Goal: Check status

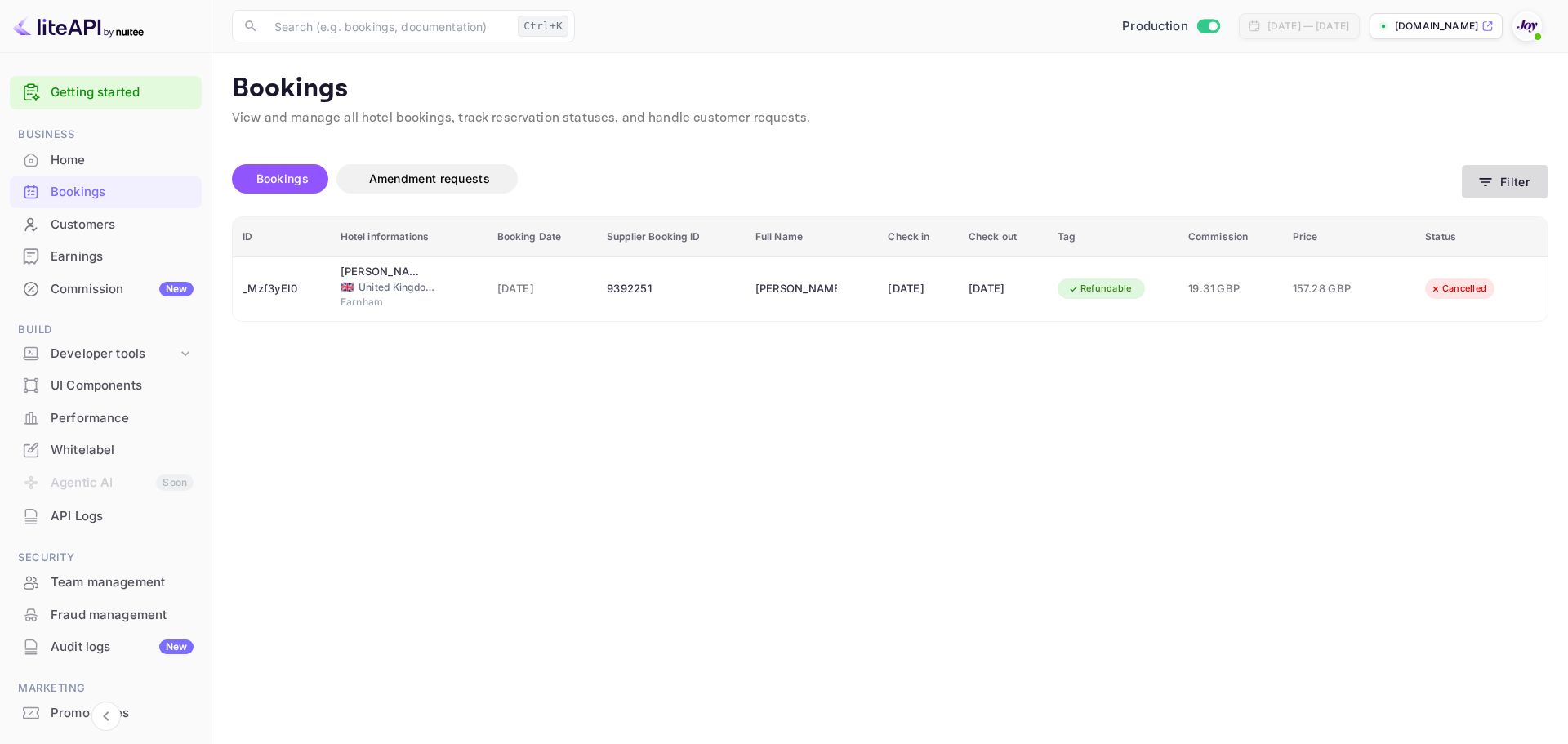
click at [1476, 177] on button "Filter" at bounding box center [1505, 182] width 87 height 33
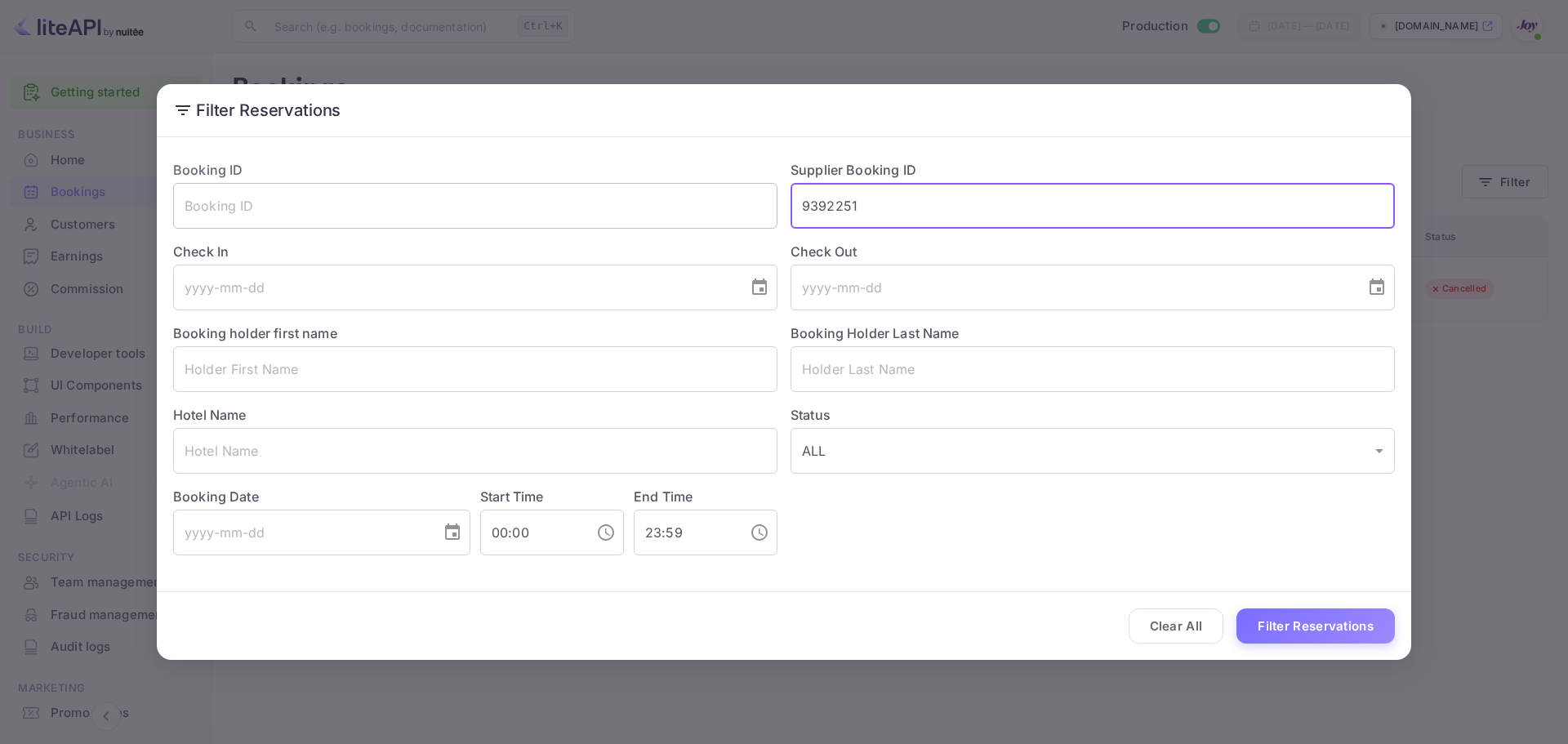
drag, startPoint x: 888, startPoint y: 214, endPoint x: 615, endPoint y: 226, distance: 273.3
click at [614, 224] on div "Booking ID ​ Supplier Booking ID 9392251 ​ Check In ​ Check Out ​ Booking holde…" at bounding box center [778, 351] width 1235 height 408
click at [883, 216] on input "9392251" at bounding box center [1094, 205] width 605 height 46
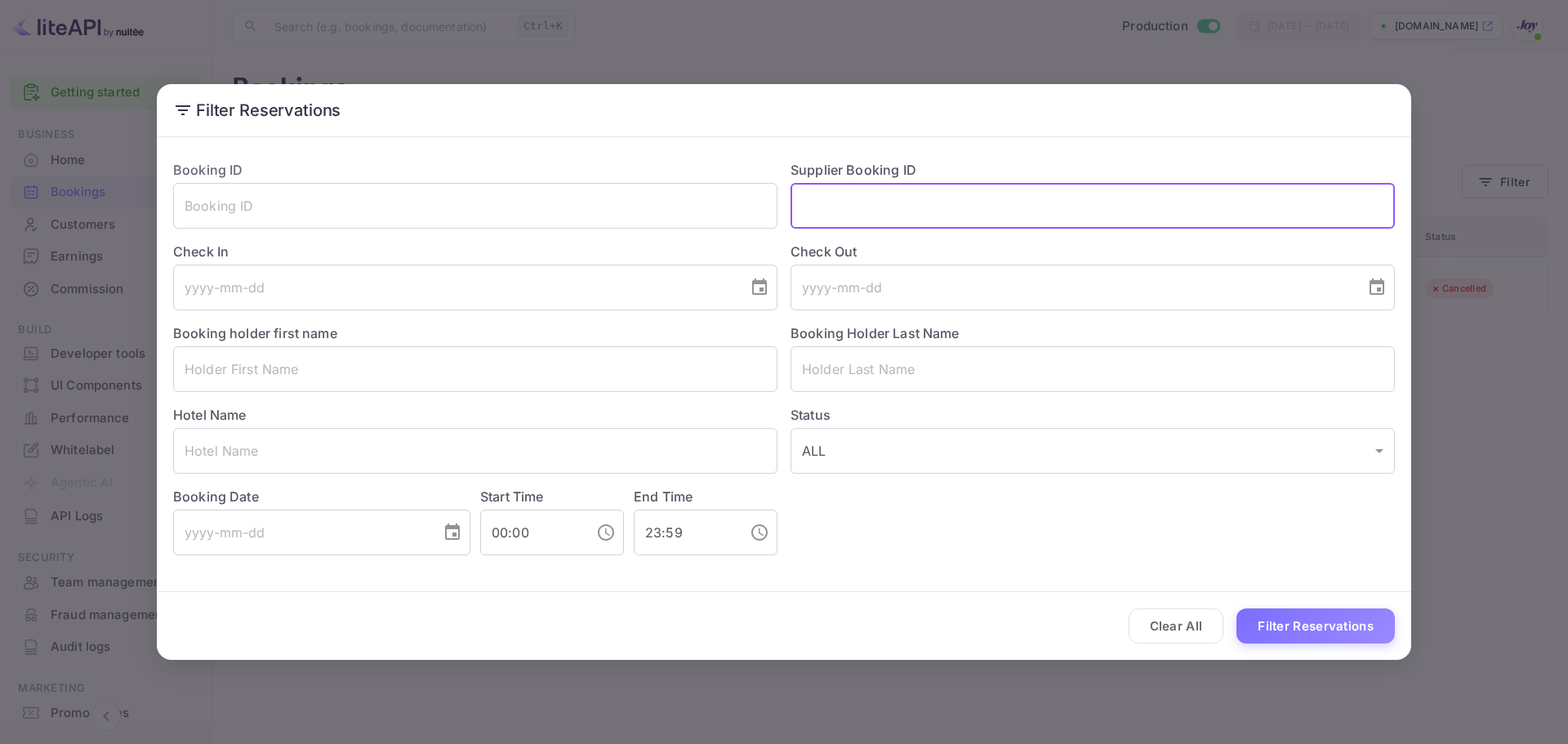
paste input "9392251"
type input "9392251"
click at [1190, 630] on button "Clear All" at bounding box center [1176, 625] width 95 height 35
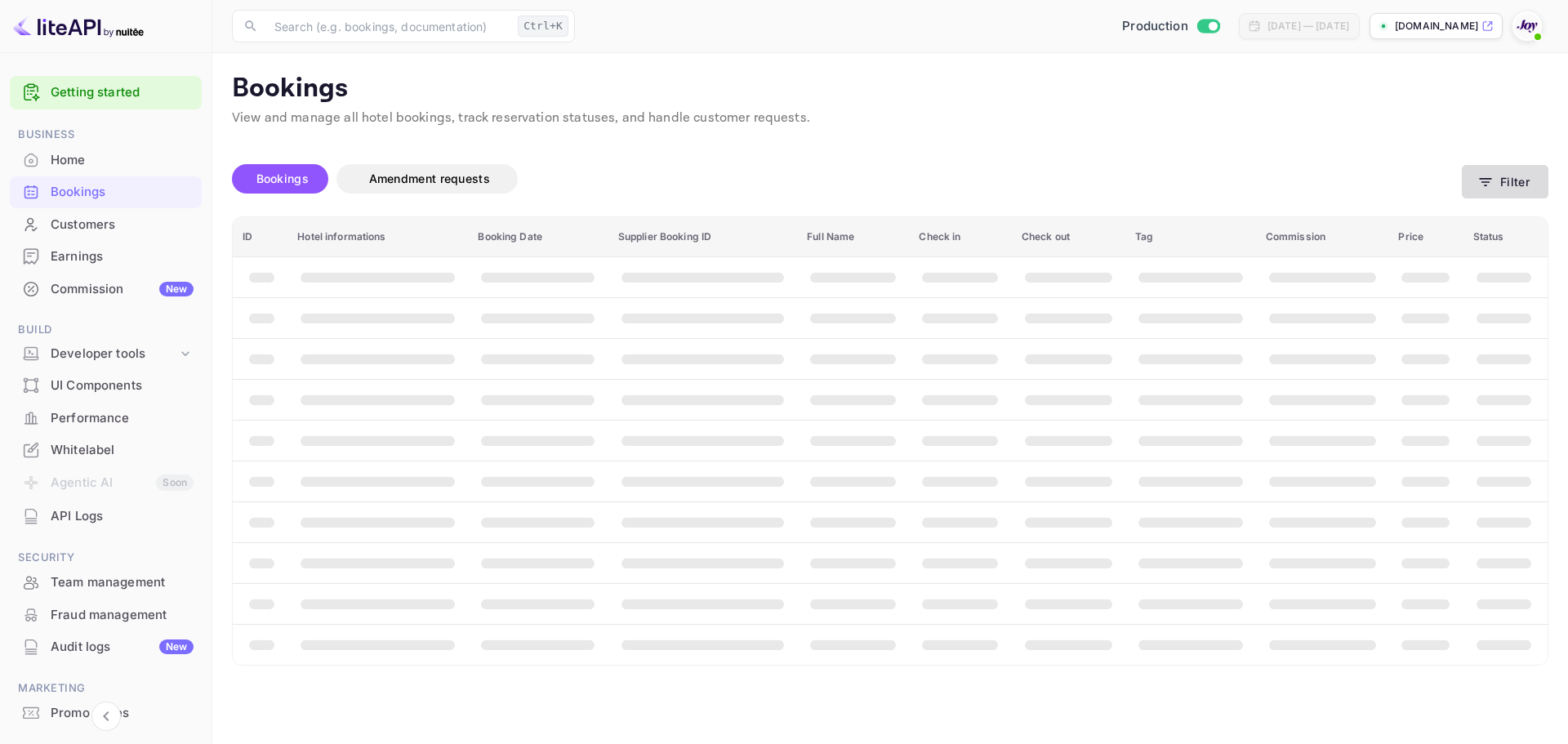
click at [1510, 185] on button "Filter" at bounding box center [1505, 182] width 87 height 33
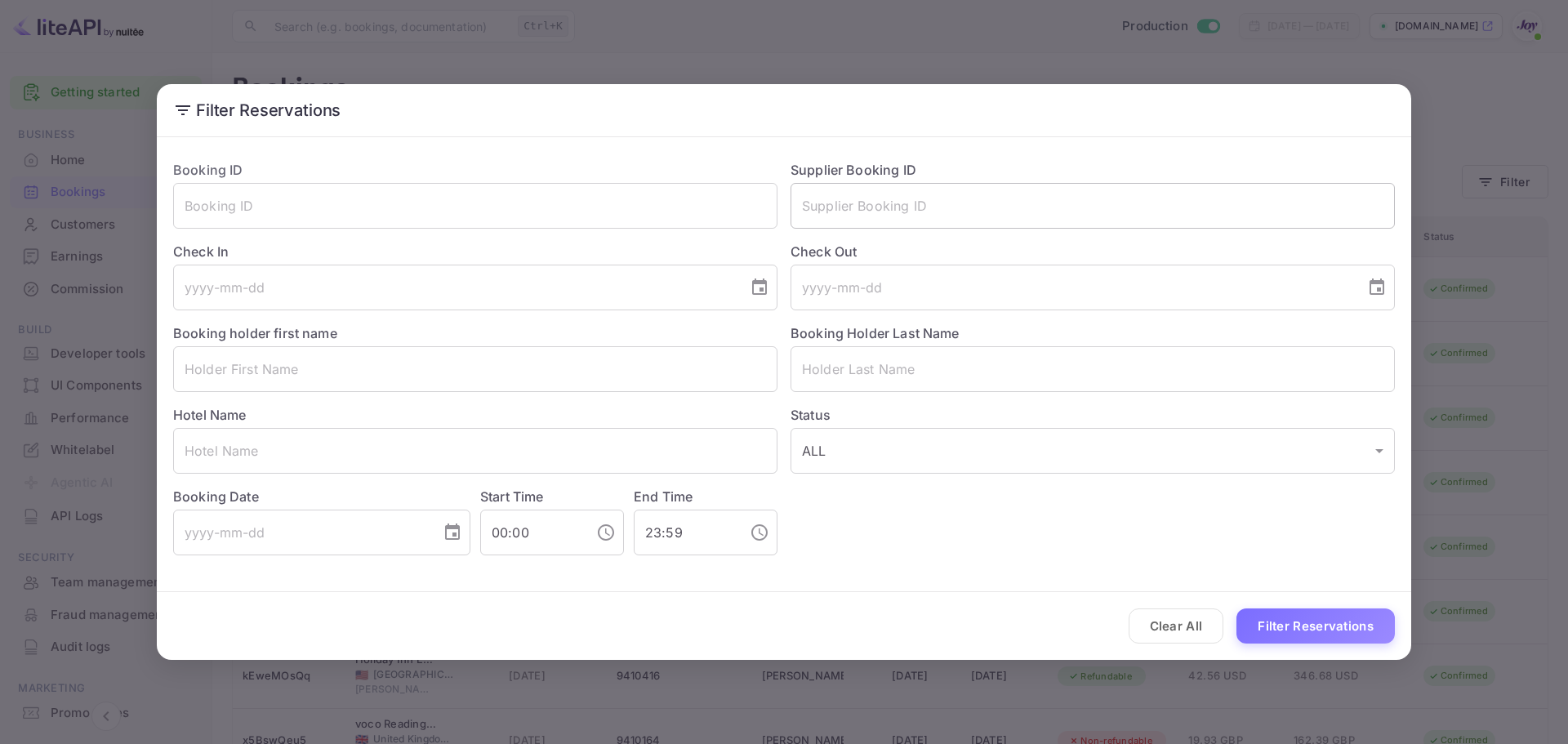
click at [840, 215] on input "text" at bounding box center [1094, 205] width 605 height 46
paste input "8166840"
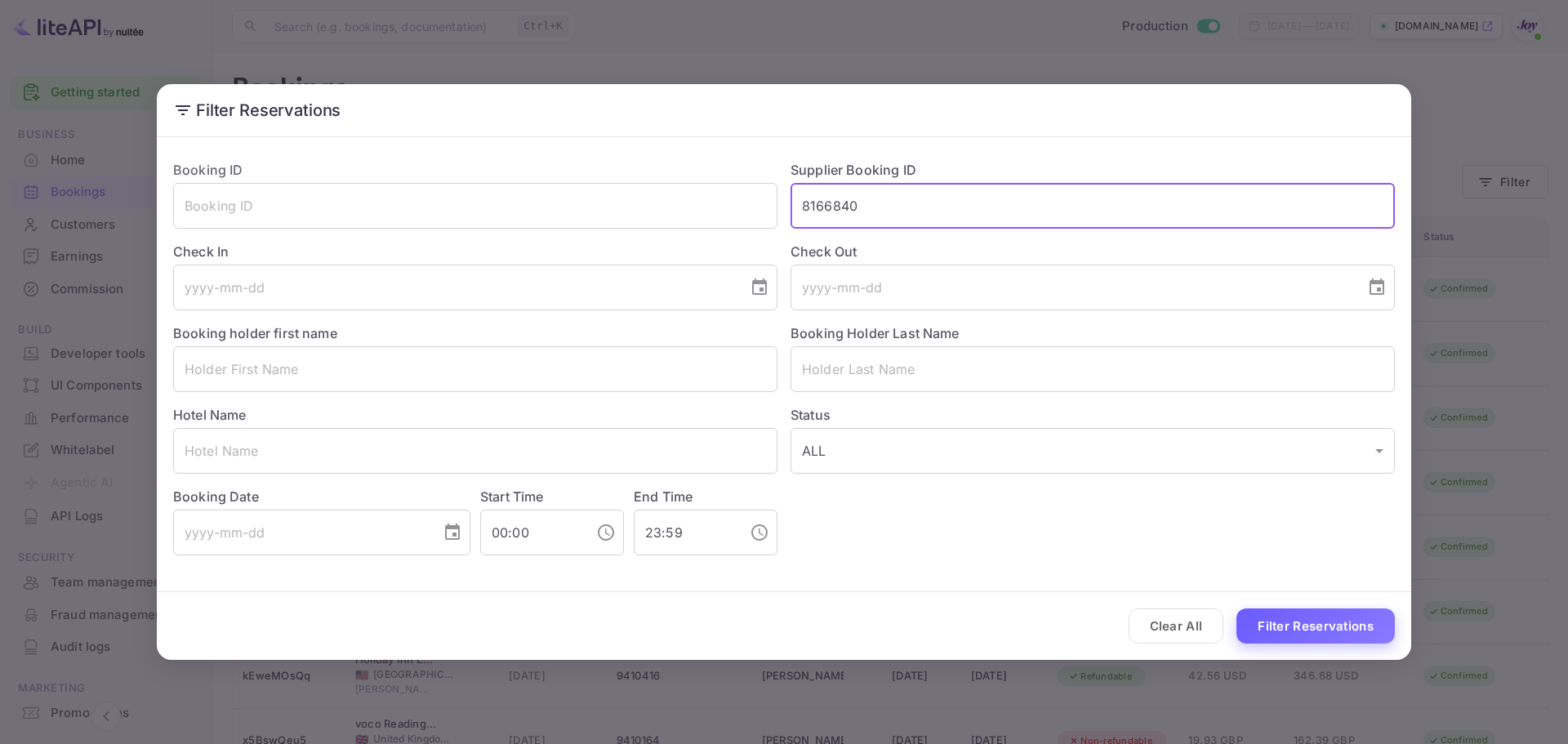
type input "8166840"
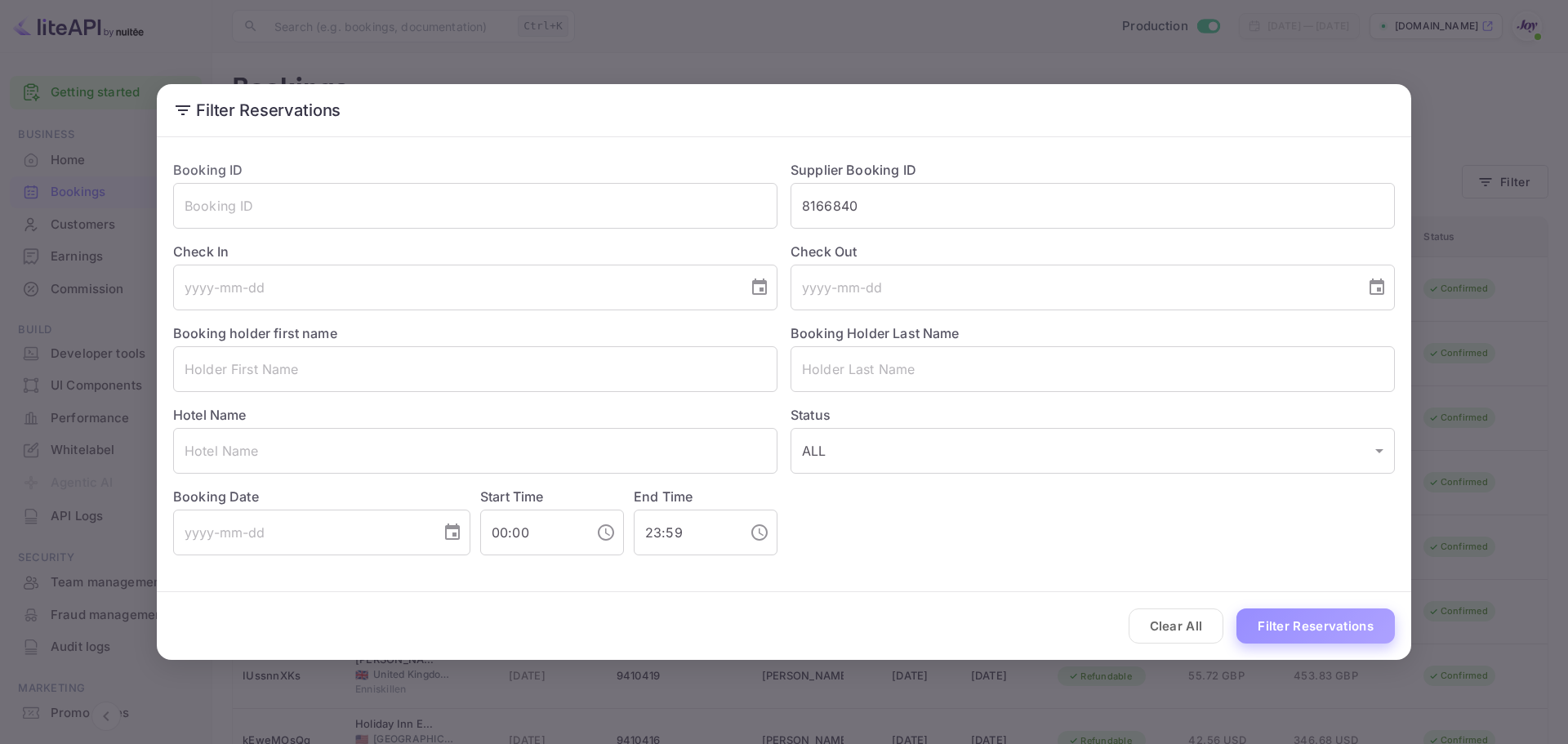
click at [1306, 627] on button "Filter Reservations" at bounding box center [1316, 625] width 159 height 35
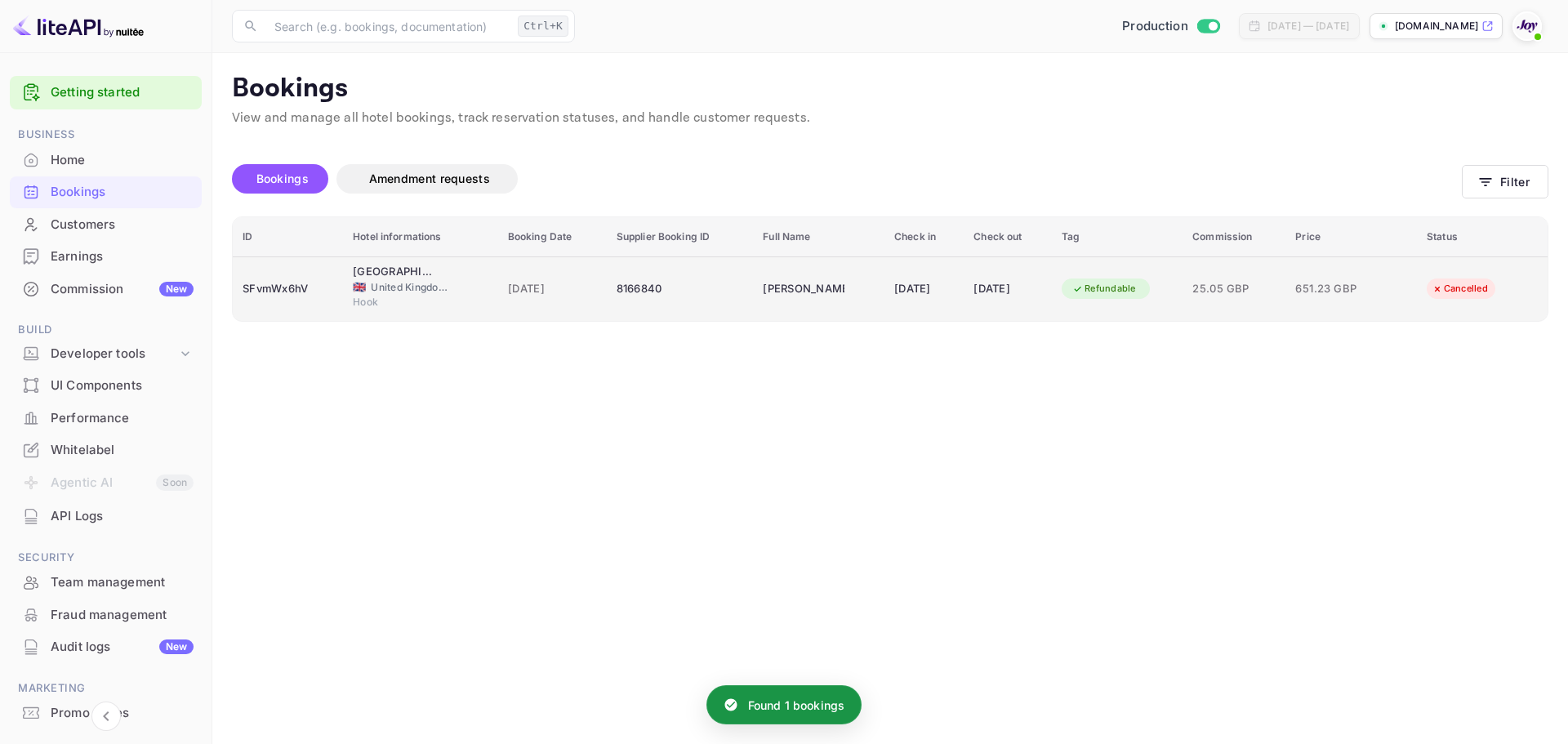
click at [307, 310] on td "SFvmWx6hV" at bounding box center [288, 288] width 110 height 64
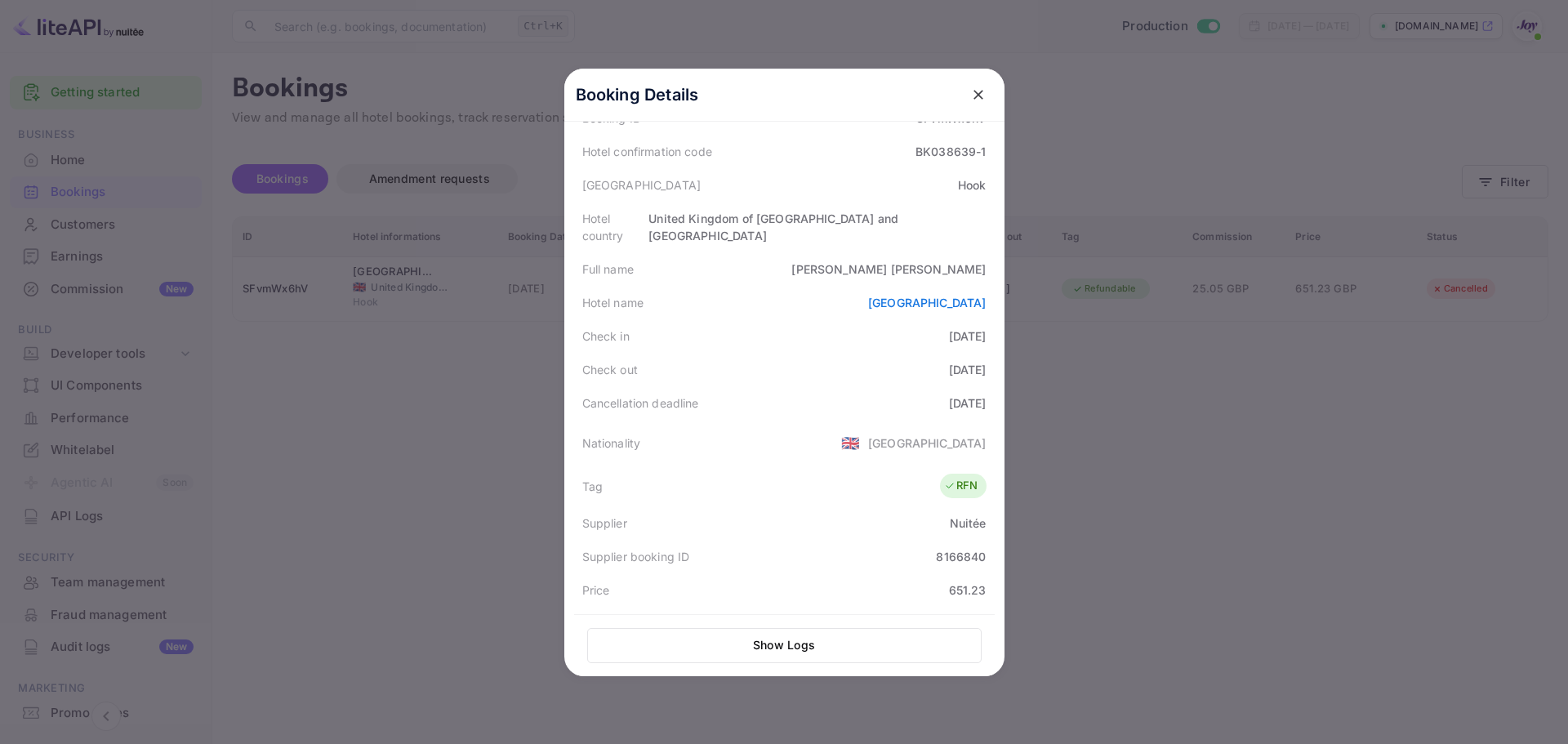
scroll to position [93, 0]
